Goal: Contribute content: Contribute content

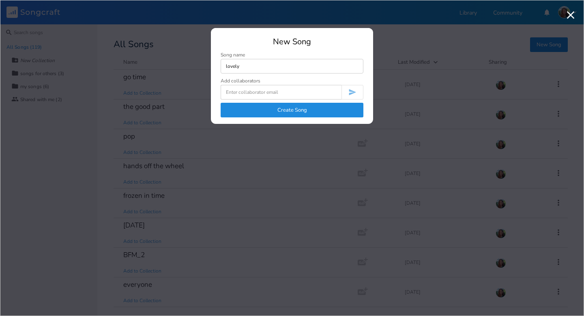
type input "lovely"
click at [280, 114] on button "Create Song" at bounding box center [292, 110] width 143 height 15
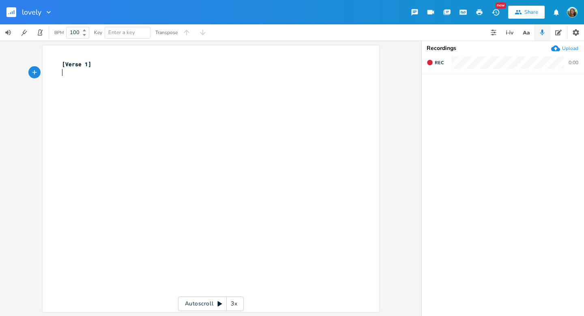
click at [151, 99] on div "xxxxxxxxxx [Verse 1] ​" at bounding box center [216, 186] width 313 height 256
click at [151, 104] on div "xxxxxxxxxx [Verse 1] ​" at bounding box center [216, 186] width 313 height 256
click at [112, 106] on div "xxxxxxxxxx [Verse 1] ​ ​" at bounding box center [216, 186] width 313 height 256
type textarea "its so lovely but its not for me"
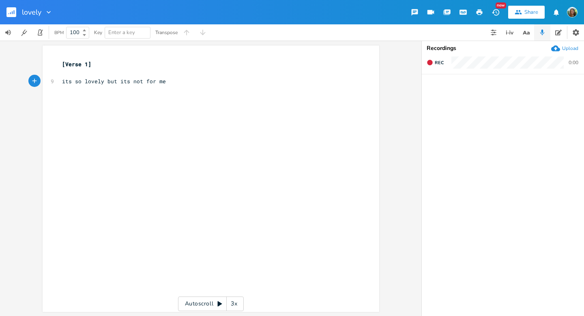
click at [185, 122] on div "xxxxxxxxxx [Verse 1] ​ 9 its so lovely but its not for me" at bounding box center [216, 186] width 313 height 256
click at [199, 116] on div "xxxxxxxxxx [Verse 1] ​ 9 its so lovely but its not for me" at bounding box center [216, 186] width 313 height 256
click at [127, 101] on pre "​" at bounding box center [206, 98] width 293 height 9
click at [89, 127] on div "xxxxxxxxxx [Verse 1] ​ 9 its so lovely but its not for me ​ ​" at bounding box center [216, 186] width 313 height 256
click at [223, 127] on div "xxxxxxxxxx [Verse 1] ​ 9 its so lovely but its not for me ​ ​" at bounding box center [216, 186] width 313 height 256
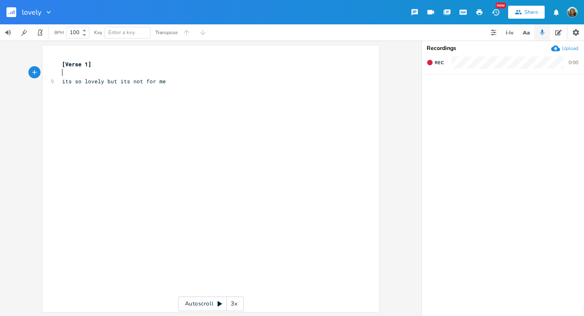
click at [114, 72] on pre "​" at bounding box center [206, 73] width 293 height 9
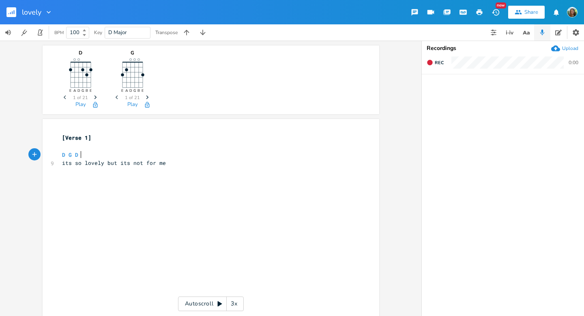
type textarea "D G D G"
click at [216, 180] on pre "​" at bounding box center [206, 180] width 293 height 9
click at [88, 217] on div "xxxxxxxxxx [Verse 1] ​ D G D G 9 its so lovely but its not for me ​ ​" at bounding box center [216, 260] width 313 height 256
type textarea "\"
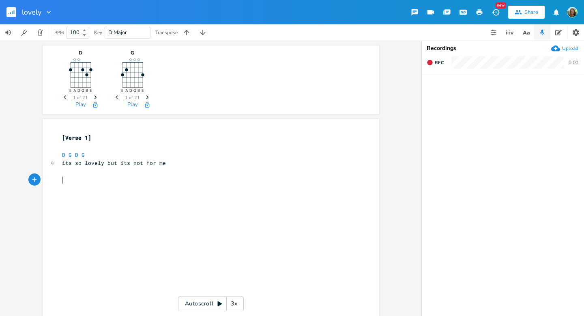
scroll to position [0, 2]
type textarea "Pre-"
type textarea "["
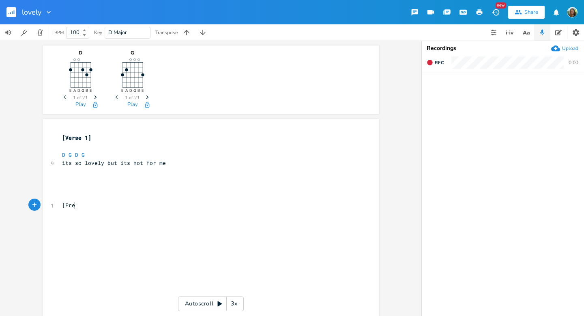
type textarea "]"
click at [84, 187] on pre "​" at bounding box center [206, 188] width 293 height 9
type textarea "E (A root) G"
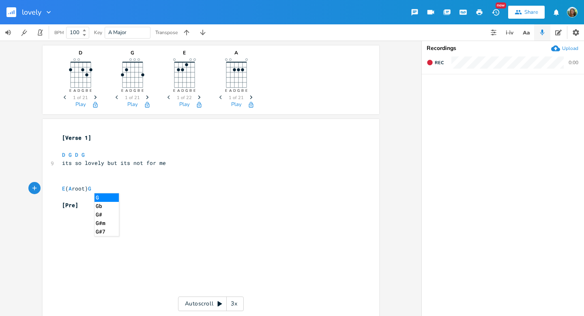
click at [219, 206] on pre "[Pre]" at bounding box center [206, 205] width 293 height 9
click at [168, 228] on div "xxxxxxxxxx [Verse 1] ​ D G D G 9 its so lovely but its not for me ​ ​ E ( A roo…" at bounding box center [216, 260] width 313 height 256
type textarea "E G"
type textarea "{"
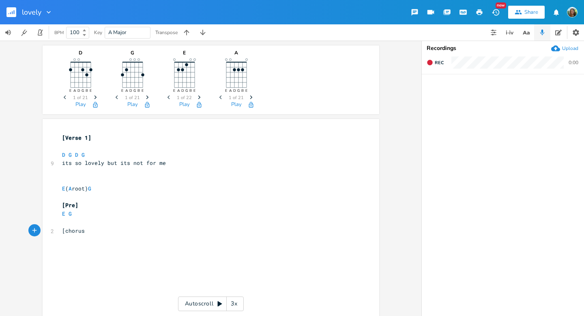
type textarea "[chorus]"
click at [63, 214] on span "E G" at bounding box center [67, 213] width 10 height 7
click at [161, 206] on pre "[Pre]" at bounding box center [206, 205] width 293 height 9
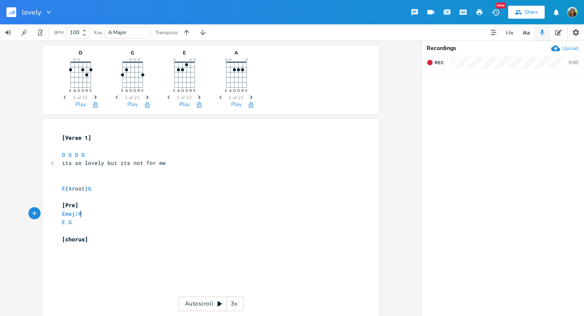
type textarea "Emaj/A"
click at [75, 227] on pre "​" at bounding box center [206, 230] width 293 height 9
click at [82, 251] on pre "​" at bounding box center [206, 247] width 293 height 9
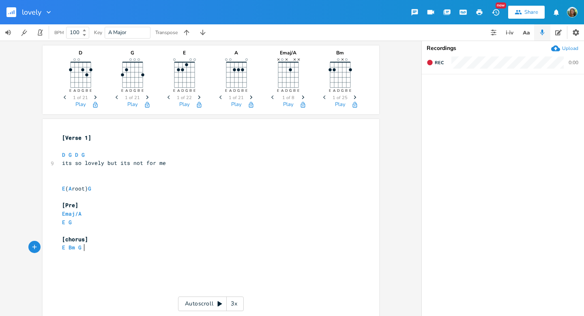
type textarea "E Bm G A"
click at [63, 249] on span "E Bm G A" at bounding box center [75, 246] width 26 height 7
type textarea "D"
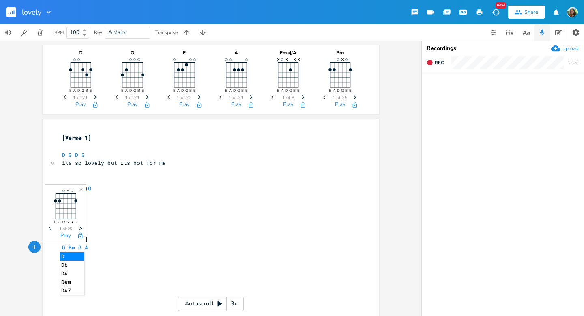
click at [79, 247] on span "D Bm G A" at bounding box center [75, 246] width 26 height 7
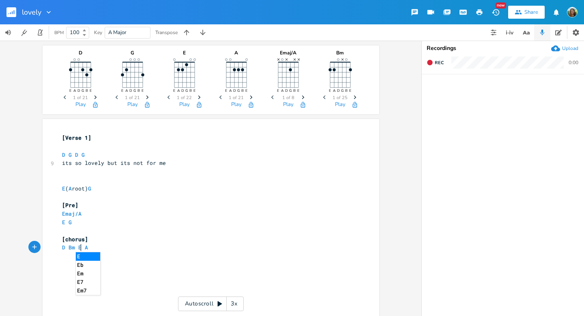
type textarea "Em"
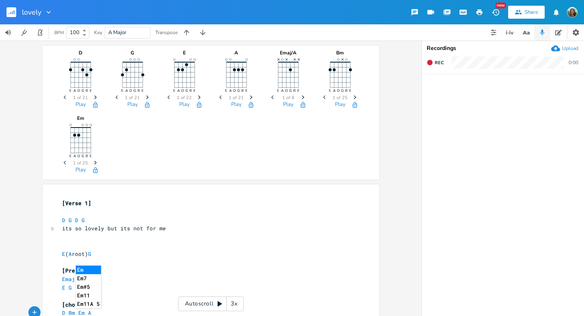
click at [157, 255] on pre "E ( A root) G" at bounding box center [206, 253] width 293 height 9
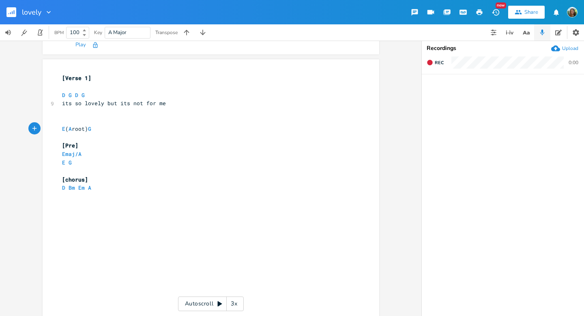
scroll to position [129, 0]
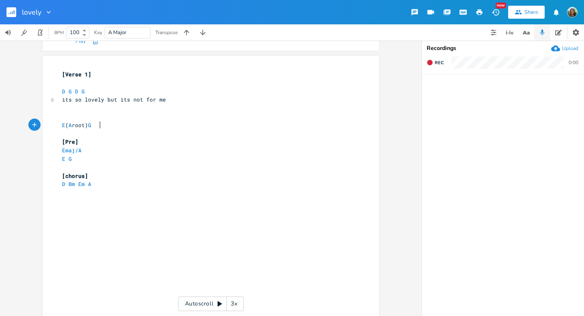
click at [126, 93] on pre "D G D G" at bounding box center [206, 91] width 293 height 9
click at [111, 188] on pre "D Bm Em A" at bounding box center [206, 184] width 293 height 9
click at [87, 93] on pre "D G D G" at bounding box center [206, 91] width 293 height 9
click at [429, 66] on button "Rec" at bounding box center [435, 62] width 24 height 13
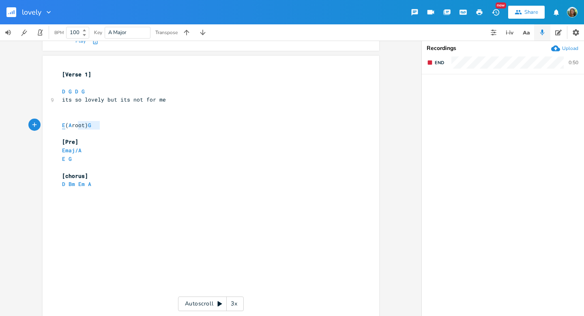
type textarea "E (A root) G"
drag, startPoint x: 101, startPoint y: 126, endPoint x: 56, endPoint y: 126, distance: 44.6
click at [56, 126] on div "E (A root) G x [Verse 1] ​ D G D G 9 its so lovely but its not for me ​ ​ E ( A…" at bounding box center [211, 189] width 337 height 266
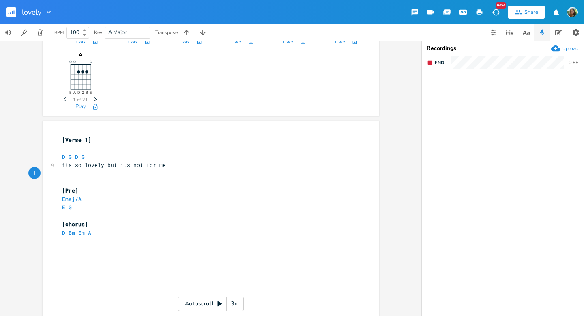
click at [64, 208] on span "E G" at bounding box center [67, 206] width 10 height 7
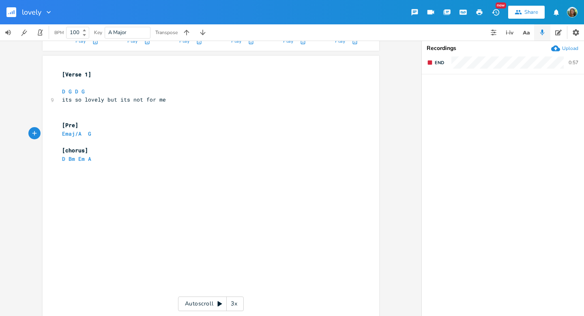
scroll to position [0, 0]
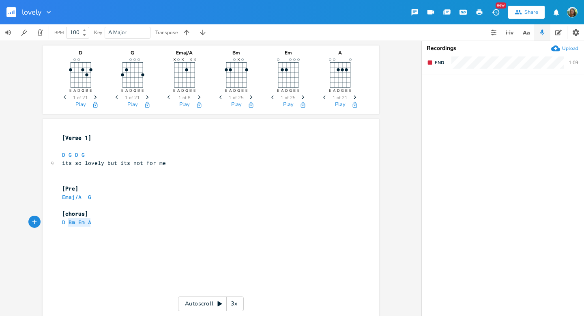
type textarea "D Bm Em A"
drag, startPoint x: 96, startPoint y: 221, endPoint x: 42, endPoint y: 222, distance: 54.0
click at [43, 222] on div "D Bm Em A x [Verse 1] ​ D G D G 9 its so lovely but its not for me ​ ​ [Pre] Em…" at bounding box center [211, 252] width 337 height 266
type textarea "D G D G"
drag, startPoint x: 90, startPoint y: 155, endPoint x: 43, endPoint y: 155, distance: 46.6
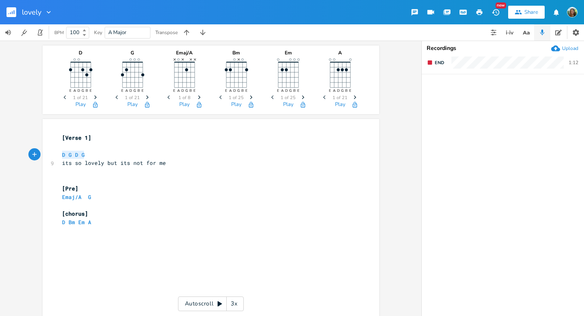
click at [43, 155] on div "D G D G x [Verse 1] ​ D G D G 9 its so lovely but its not for me ​ ​ [Pre] Emaj…" at bounding box center [211, 252] width 337 height 266
click at [61, 146] on pre "​" at bounding box center [206, 146] width 293 height 9
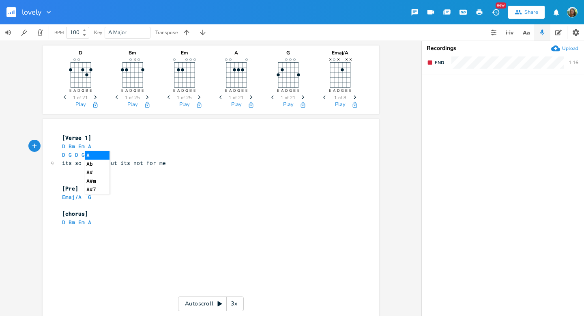
click at [75, 155] on span "D G D G" at bounding box center [73, 154] width 23 height 7
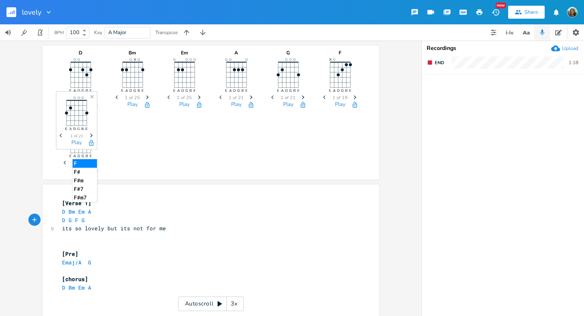
type textarea "F#"
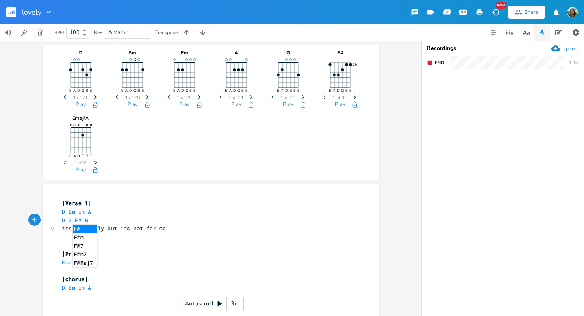
click at [123, 215] on pre "D Bm Em A" at bounding box center [206, 211] width 293 height 9
type textarea "D G F# G"
drag, startPoint x: 92, startPoint y: 221, endPoint x: 53, endPoint y: 219, distance: 39.0
click at [53, 219] on div "D G F# G x [Verse 1] D Bm Em A D G F# G 9 its so lovely but its not for me ​ ​ …" at bounding box center [211, 317] width 337 height 266
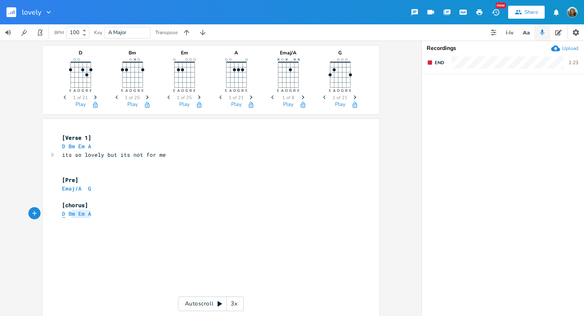
type textarea "D Bm Em A"
drag, startPoint x: 92, startPoint y: 215, endPoint x: 54, endPoint y: 215, distance: 37.7
click at [54, 215] on div "D Bm Em A x [Verse 1] D Bm Em A 9 its so lovely but its not for me ​ ​ [Pre] Em…" at bounding box center [211, 252] width 337 height 266
paste textarea
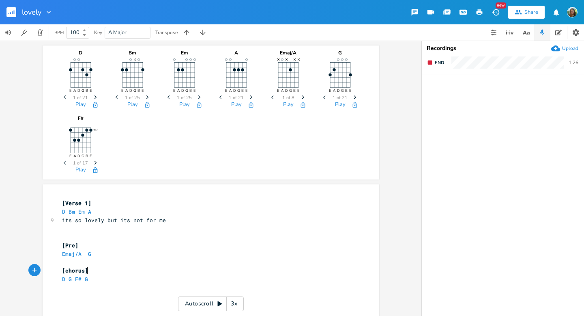
click at [167, 268] on pre "[chorus]" at bounding box center [206, 270] width 293 height 9
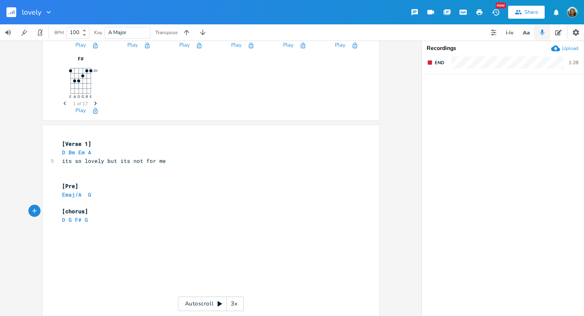
scroll to position [60, 0]
click at [63, 235] on pre "​" at bounding box center [206, 236] width 293 height 9
type textarea "Emaj/A G"
drag, startPoint x: 92, startPoint y: 193, endPoint x: 54, endPoint y: 195, distance: 38.6
click at [54, 195] on div "Emaj/A G x [Verse 1] D Bm Em A 9 its so lovely but its not for me ​ ​ [Pre] Ema…" at bounding box center [211, 258] width 337 height 266
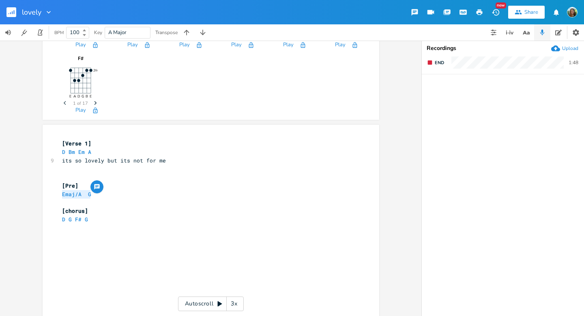
click at [75, 262] on div "x [Verse 1] D Bm Em A 9 its so lovely but its not for me ​ ​ [Pre] Emaj/A G ​ […" at bounding box center [216, 265] width 313 height 256
type textarea "F#"
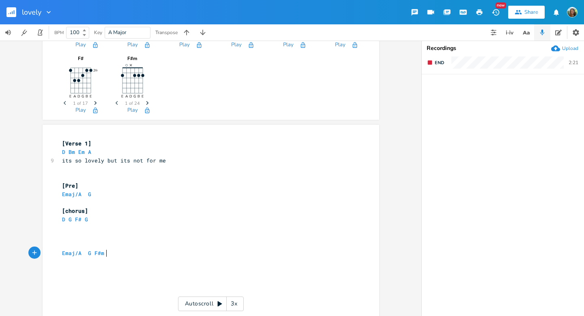
type textarea "m E"
type textarea "Gm"
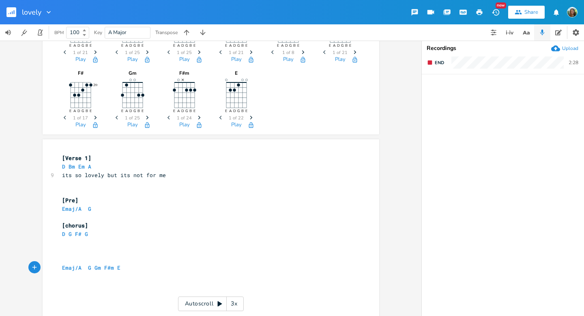
scroll to position [65, 0]
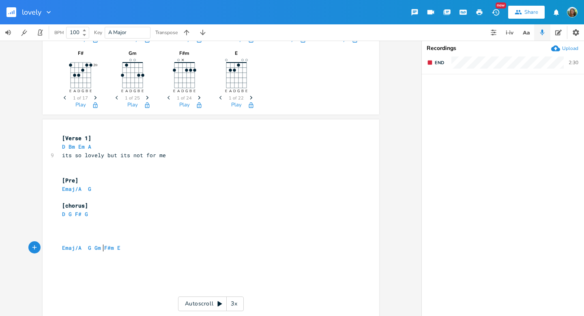
click at [164, 158] on pre "its so lovely but its not for me" at bounding box center [206, 155] width 293 height 9
click at [89, 243] on pre "​" at bounding box center [206, 239] width 293 height 9
type textarea "[Bridge]"
click at [120, 266] on div "x [Verse 1] D Bm Em A 9 its so lovely but its not for me ​ ​ [Pre] Emaj/A G ​ […" at bounding box center [216, 260] width 313 height 256
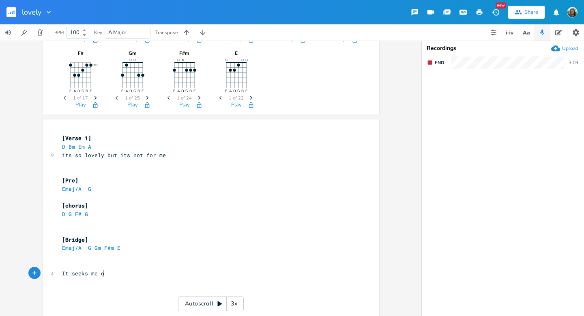
type textarea "It seeks me out"
type textarea "but I'm not falling for oit"
type textarea "it"
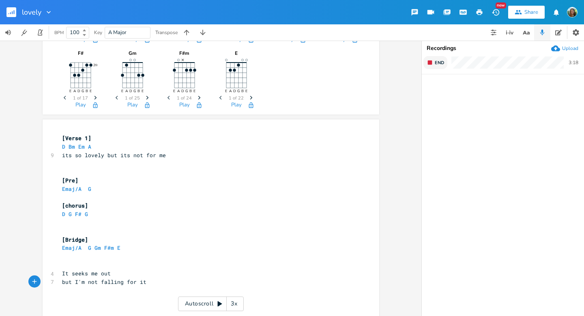
click at [437, 66] on button "End" at bounding box center [435, 62] width 24 height 13
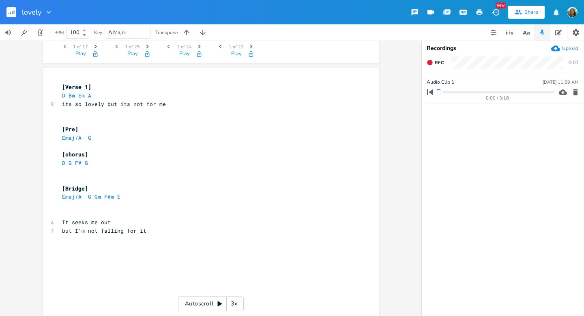
scroll to position [116, 0]
click at [169, 106] on pre "its so lovely but its not for me" at bounding box center [206, 103] width 293 height 9
type textarea "so lovely but its not for me"
type textarea "its so lovely but its not for me"
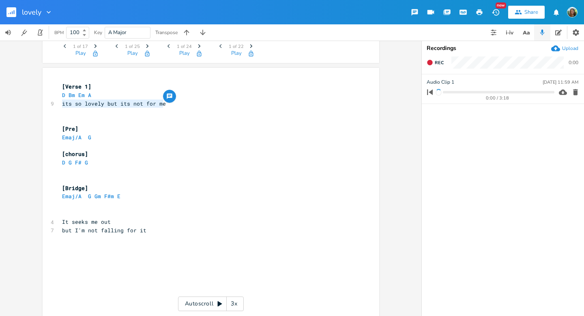
drag, startPoint x: 168, startPoint y: 107, endPoint x: 56, endPoint y: 106, distance: 112.3
click at [56, 106] on div "its so lovely but its not for me x [Verse 1] D Bm Em A 9 its so lovely but its …" at bounding box center [211, 201] width 337 height 266
click at [79, 205] on pre "​" at bounding box center [206, 204] width 293 height 9
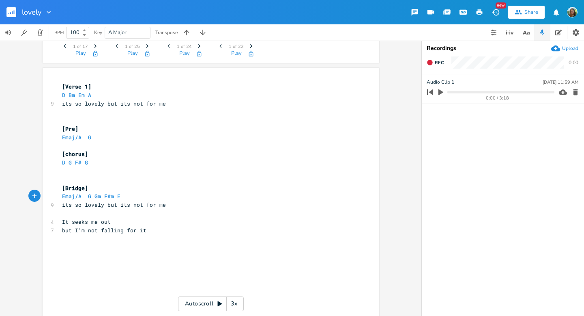
click at [122, 197] on pre "Emaj/A G Gm F#m E" at bounding box center [206, 196] width 293 height 9
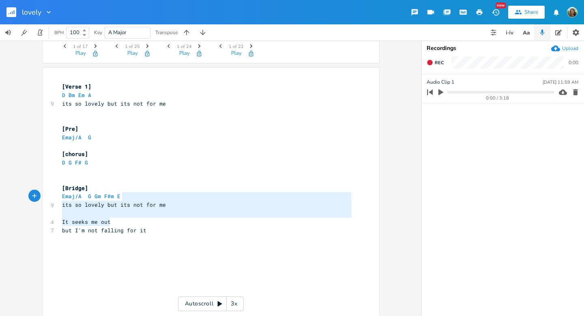
click at [187, 221] on pre "It seeks me out" at bounding box center [206, 221] width 293 height 9
type textarea "its so lovely but its not for me It seeks me out"
click at [133, 196] on pre "Emaj/A G Gm F#m E" at bounding box center [206, 196] width 293 height 9
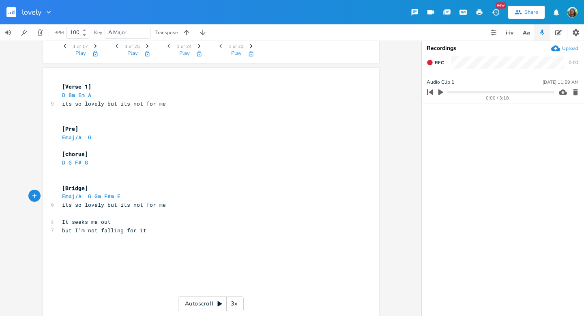
click at [133, 196] on pre "Emaj/A G Gm F#m E" at bounding box center [206, 196] width 293 height 9
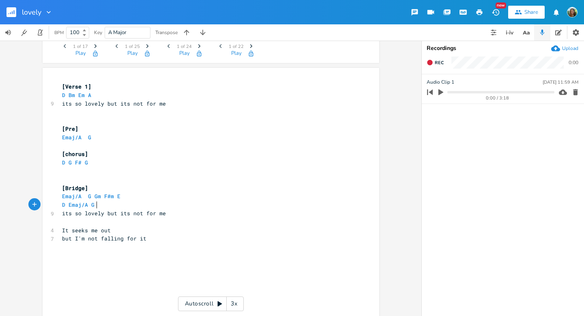
scroll to position [0, 29]
type textarea "D Emaj/A G d"
type textarea "d"
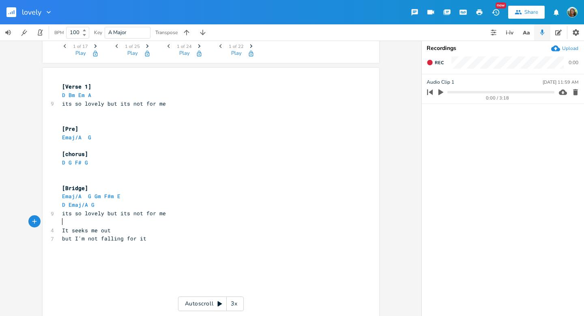
click at [208, 221] on pre "​" at bounding box center [206, 221] width 293 height 9
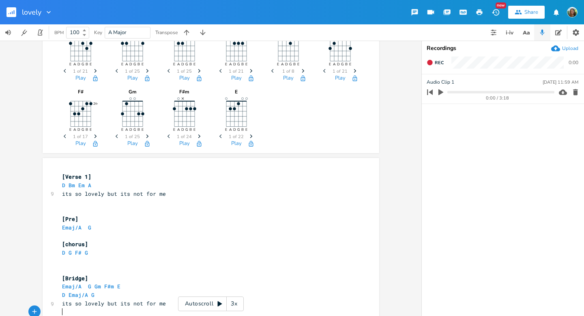
scroll to position [20, 0]
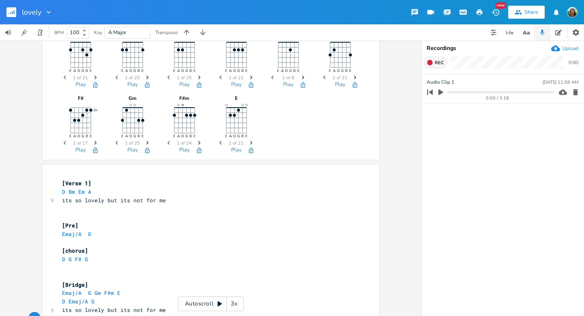
click at [427, 65] on icon "button" at bounding box center [430, 62] width 6 height 6
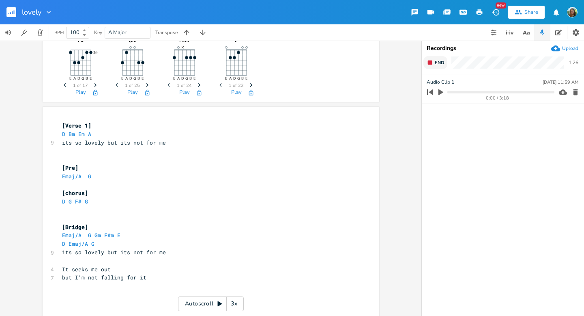
scroll to position [0, 0]
type textarea "so lovely but its not for me"
drag, startPoint x: 162, startPoint y: 144, endPoint x: 56, endPoint y: 145, distance: 105.9
click at [56, 145] on div "its so lovely but its not for me x [Verse 1] D Bm Em A 9 its so lovely but its …" at bounding box center [211, 240] width 337 height 266
type textarea "[PERSON_NAME]"
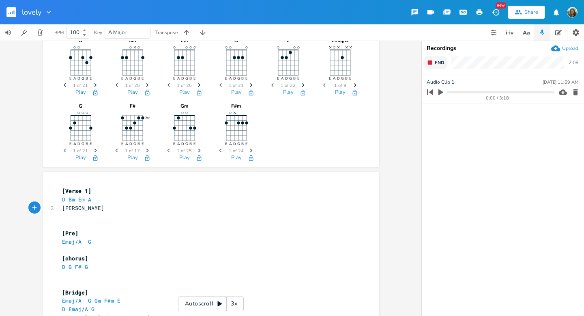
scroll to position [0, 14]
type textarea "[PERSON_NAME] ca"
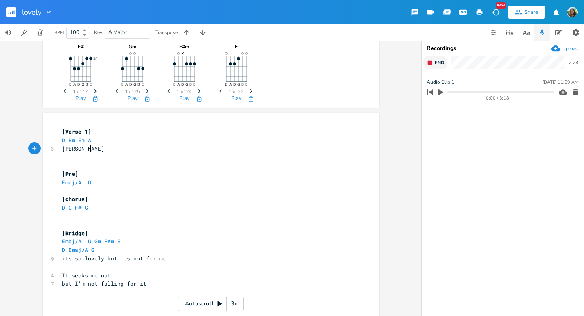
scroll to position [0, 12]
type textarea "y calls"
type textarea "found"
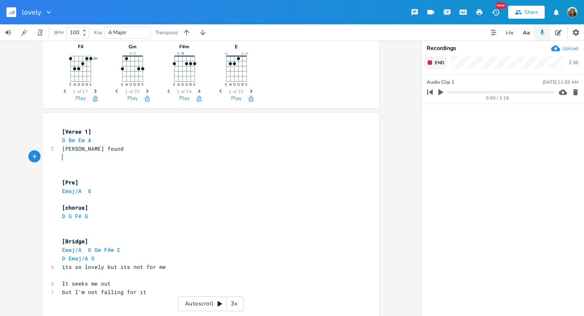
click at [182, 178] on pre "[Pre]" at bounding box center [206, 182] width 293 height 9
click at [80, 158] on pre "​" at bounding box center [206, 156] width 293 height 9
click at [102, 151] on pre "[PERSON_NAME] found" at bounding box center [206, 148] width 293 height 9
click at [433, 64] on button "End" at bounding box center [435, 62] width 24 height 13
click at [110, 153] on pre "​" at bounding box center [206, 156] width 293 height 9
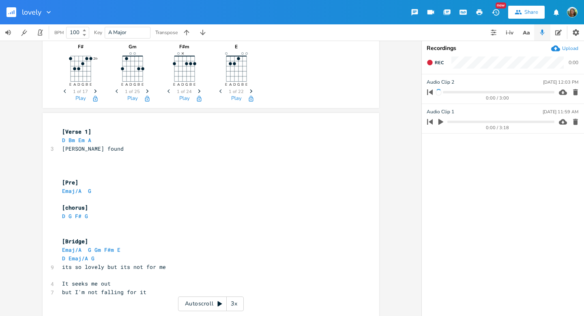
scroll to position [0, 0]
click at [110, 146] on pre "[PERSON_NAME] found" at bounding box center [206, 148] width 293 height 9
click at [105, 149] on pre "[PERSON_NAME] found" at bounding box center [206, 148] width 293 height 9
type textarea "wh"
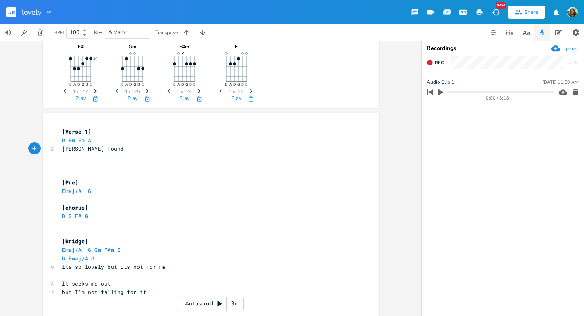
scroll to position [0, 9]
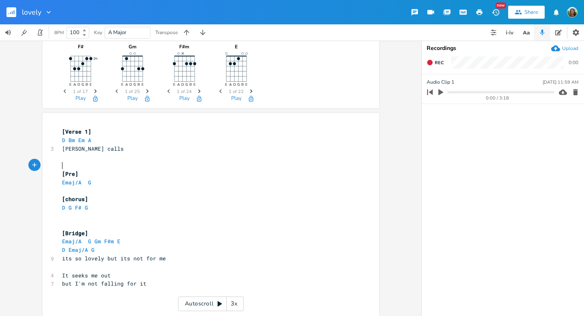
click at [288, 161] on pre "​" at bounding box center [206, 165] width 293 height 9
click at [115, 147] on pre "[PERSON_NAME] calls" at bounding box center [206, 148] width 293 height 9
type textarea "fio"
type textarea "ound what she wanted at only 18"
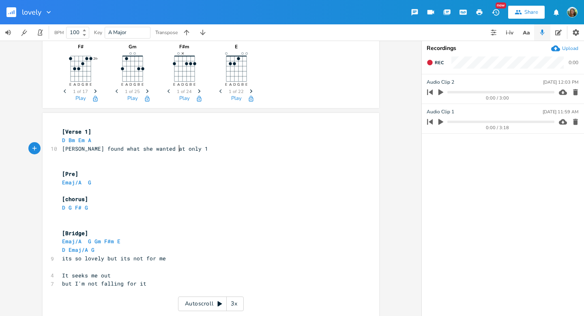
scroll to position [0, 81]
drag, startPoint x: 145, startPoint y: 148, endPoint x: 79, endPoint y: 146, distance: 65.7
click at [79, 146] on span "[PERSON_NAME] found what she wanted at only 18" at bounding box center [136, 148] width 149 height 7
type textarea "found what she wanted"
click at [133, 151] on span "[PERSON_NAME] found what she wanted at only 18" at bounding box center [136, 148] width 149 height 7
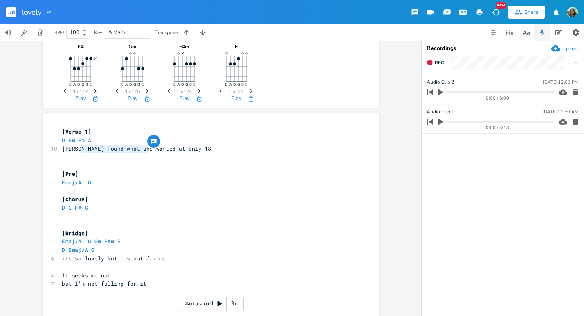
click at [133, 151] on span "[PERSON_NAME] found what she wanted at only 18" at bounding box center [136, 148] width 149 height 7
type textarea "needs"
click at [117, 156] on pre "​" at bounding box center [206, 156] width 293 height 9
type textarea "A"
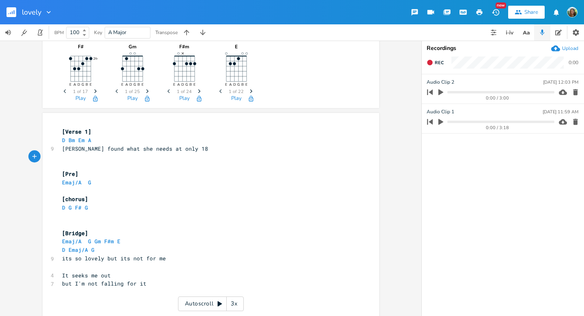
scroll to position [0, 4]
type textarea "She"
click at [137, 148] on span "[PERSON_NAME] found what she needs at only 18" at bounding box center [135, 148] width 146 height 7
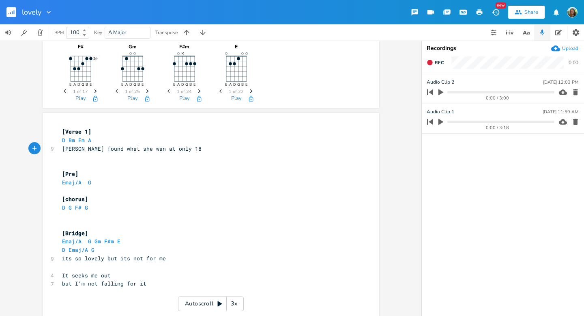
type textarea "wants"
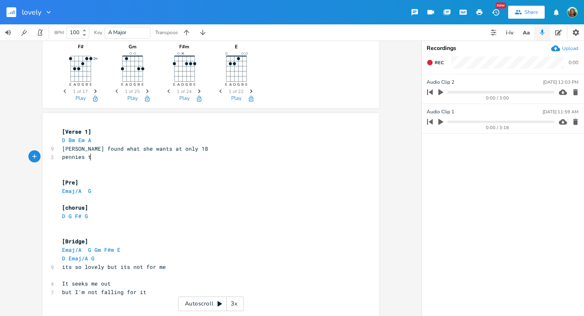
type textarea "pennies tu"
type textarea "thrown into well"
type textarea "s tu"
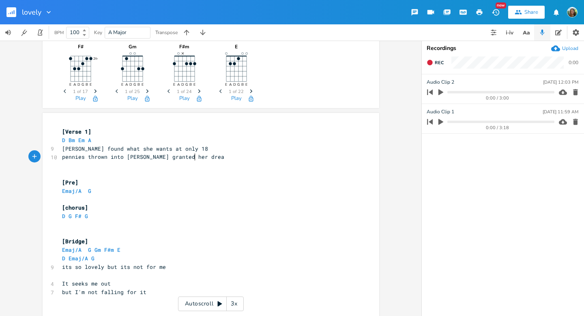
type textarea "granted her dreams"
type textarea "rew int"
type textarea "los"
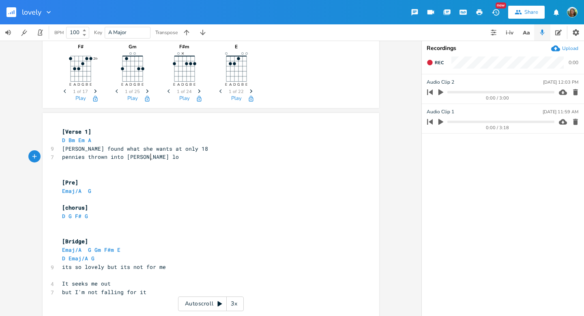
scroll to position [0, 6]
type textarea "[DEMOGRAPHIC_DATA] to dream"
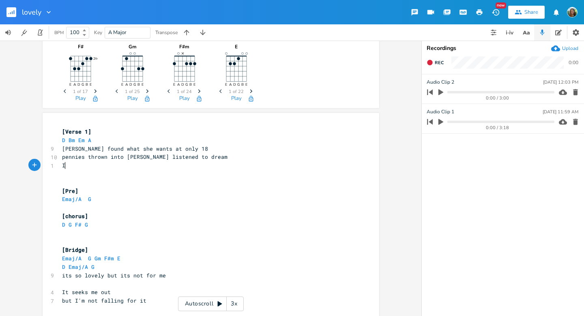
type textarea "In"
type textarea "look at her, look at him"
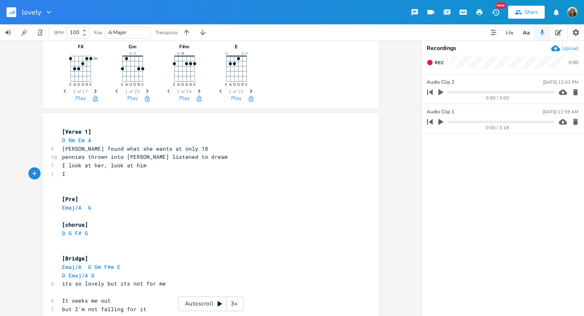
type textarea "I d"
type textarea "draw a line"
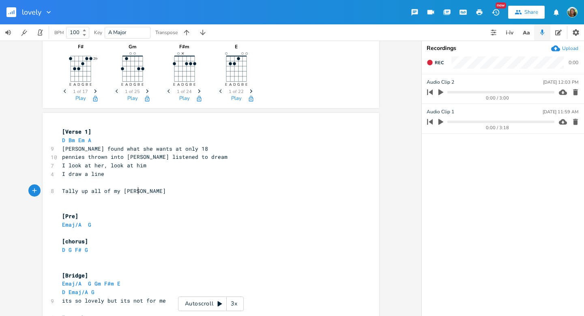
type textarea "Tally up all of my content"
type textarea "look at her, look at him"
drag, startPoint x: 142, startPoint y: 168, endPoint x: 65, endPoint y: 168, distance: 77.1
click at [65, 168] on pre "I look at her, look at him" at bounding box center [206, 165] width 293 height 9
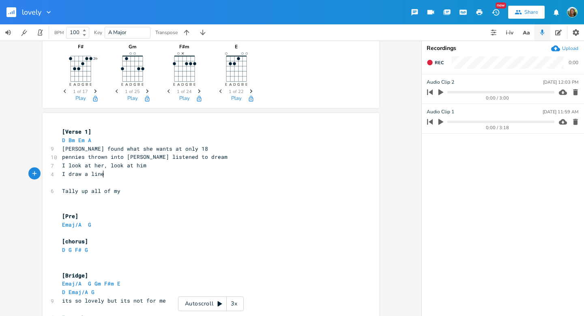
click at [110, 171] on pre "I draw a line" at bounding box center [206, 174] width 293 height 9
drag, startPoint x: 58, startPoint y: 165, endPoint x: 146, endPoint y: 165, distance: 88.0
click at [146, 165] on pre "I look at her, look at him" at bounding box center [206, 165] width 293 height 9
type textarea "I feel a"
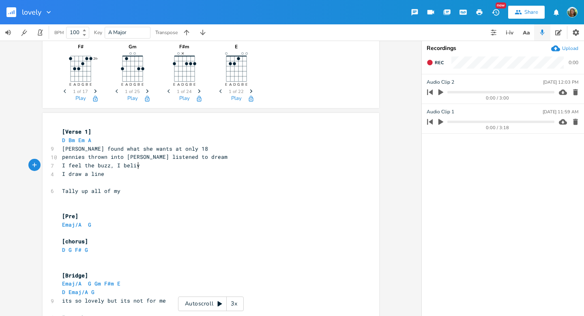
type textarea "feel the buzz, I belive"
type textarea "eve they're in love"
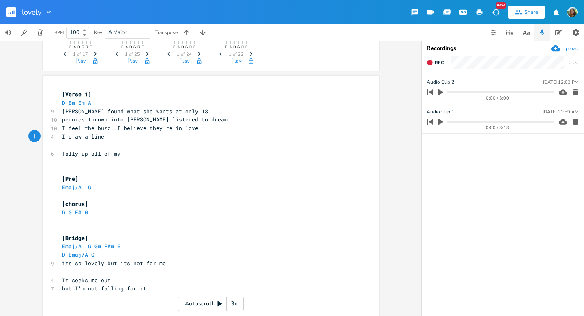
scroll to position [115, 0]
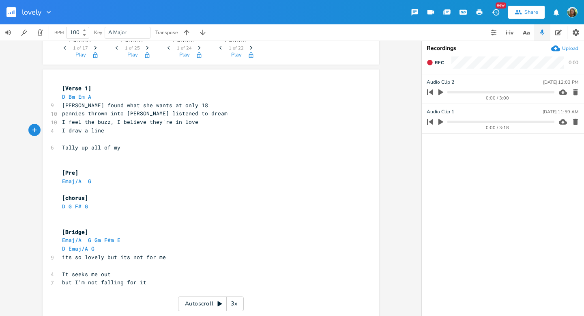
click at [67, 140] on pre "​" at bounding box center [206, 139] width 293 height 9
drag, startPoint x: 120, startPoint y: 148, endPoint x: 57, endPoint y: 146, distance: 63.3
click at [57, 146] on div "Tally up all of my x [Verse 1] D Bm Em A 9 [PERSON_NAME] found what she wants a…" at bounding box center [211, 202] width 337 height 266
type textarea "[PERSON_NAME]"
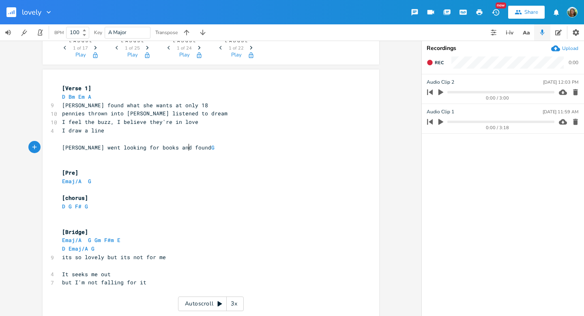
scroll to position [0, 94]
type textarea "went looking for books and found Gene"
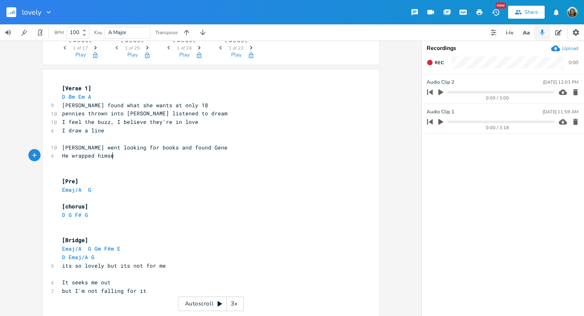
type textarea "He wrapped himself"
type textarea "They"
type textarea "He loved her"
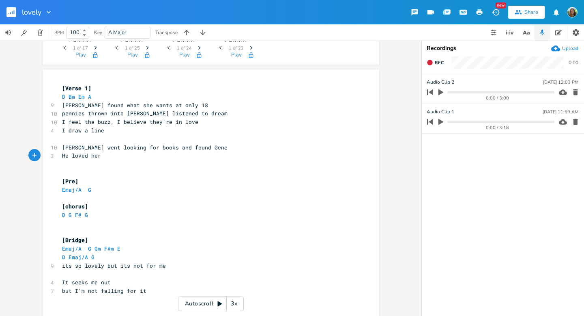
scroll to position [0, 32]
type textarea "her every da"
type textarea "d her un"
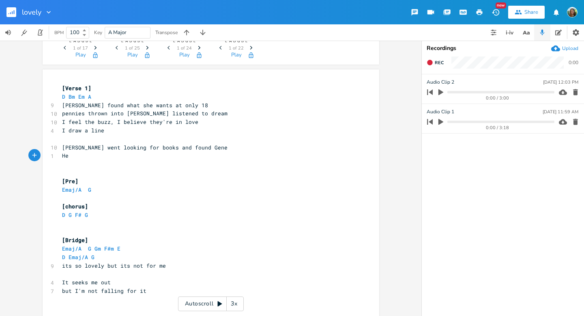
click at [144, 135] on pre "​" at bounding box center [206, 139] width 293 height 9
type textarea "[Verse 1] D Bm Em A [PERSON_NAME] found what she wants at only 18 pennies throw…"
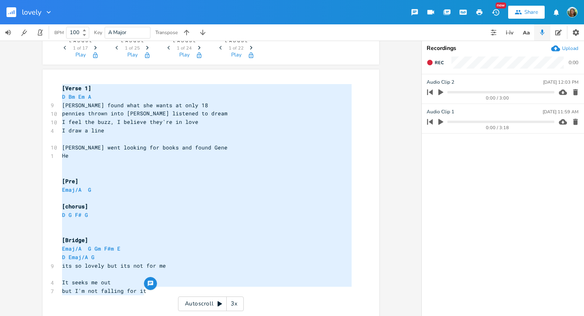
click at [433, 55] on div "Recordings Upload Rec 0:00 Audio Clip 2 [DATE] 12:03 PM 0:00 / 3:00 Audio Clip …" at bounding box center [503, 178] width 162 height 275
click at [432, 64] on icon "button" at bounding box center [430, 62] width 6 height 6
click at [435, 61] on span "End" at bounding box center [439, 63] width 9 height 6
